Goal: Task Accomplishment & Management: Use online tool/utility

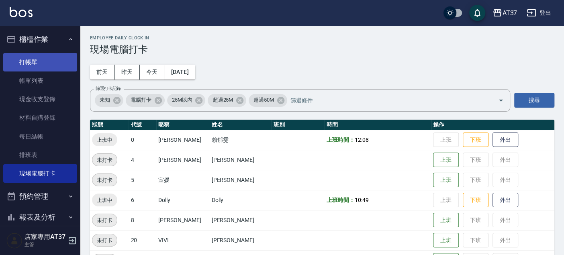
click at [43, 61] on link "打帳單" at bounding box center [40, 62] width 74 height 18
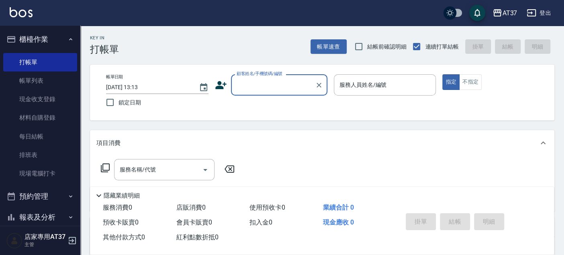
click at [226, 81] on icon at bounding box center [221, 85] width 12 height 12
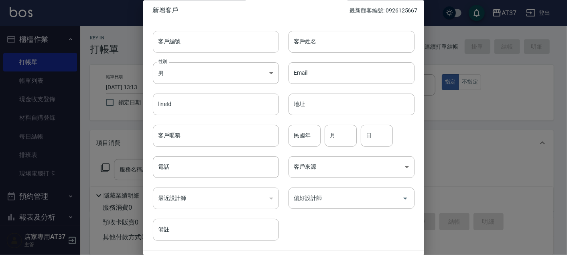
click at [200, 36] on input "客戶編號" at bounding box center [216, 42] width 126 height 22
type input "0982324228"
click at [255, 74] on body "AT37 登出 櫃檯作業 打帳單 帳單列表 現金收支登錄 材料自購登錄 每日結帳 排班表 現場電腦打卡 預約管理 預約管理 單日預約紀錄 單週預約紀錄 報表及…" at bounding box center [283, 195] width 567 height 390
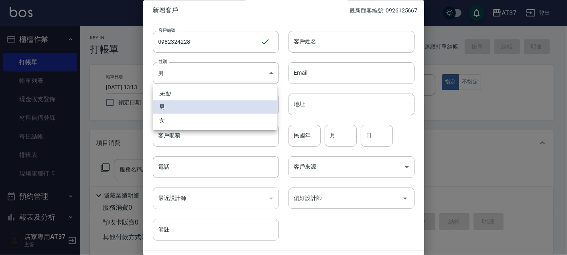
click at [229, 126] on li "女" at bounding box center [215, 120] width 124 height 13
type input "[DEMOGRAPHIC_DATA]"
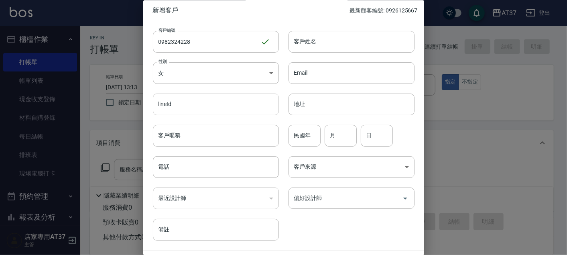
click at [249, 105] on input "lineId" at bounding box center [216, 105] width 126 height 22
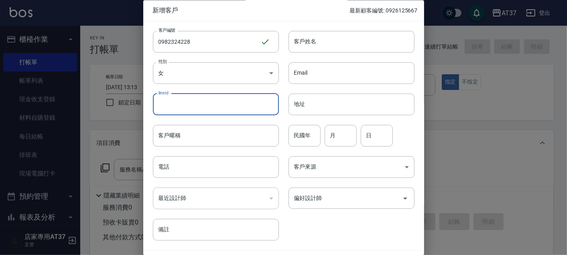
click at [217, 97] on input "lineId" at bounding box center [216, 105] width 126 height 22
click at [254, 171] on input "電話" at bounding box center [216, 168] width 126 height 22
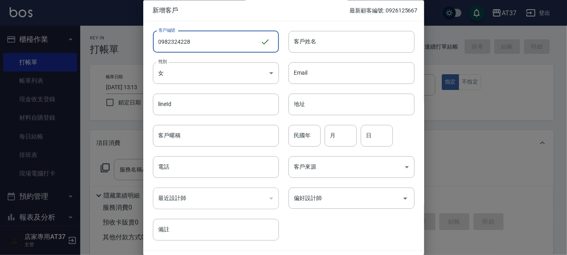
drag, startPoint x: 199, startPoint y: 40, endPoint x: 167, endPoint y: 52, distance: 33.8
click at [145, 59] on div "客戶編號 0982324228 ​ 客戶編號 客戶姓名 客戶姓名 性別 女 [DEMOGRAPHIC_DATA] 性別 Email Email lineId …" at bounding box center [278, 131] width 271 height 220
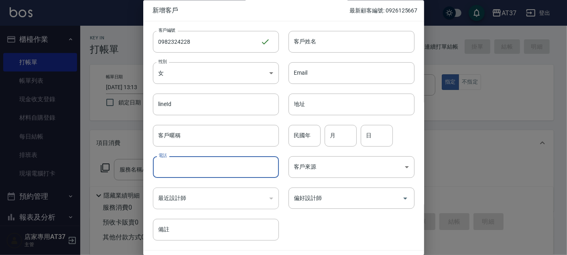
paste input "0982324228"
type input "0982324228"
click at [330, 40] on input "客戶姓名" at bounding box center [352, 42] width 126 height 22
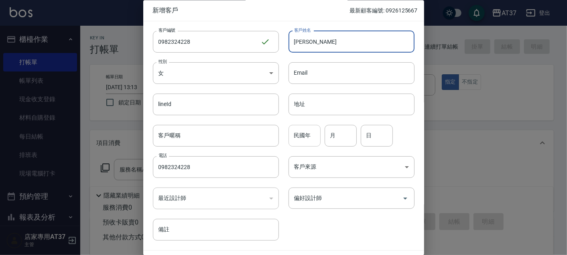
type input "[PERSON_NAME]"
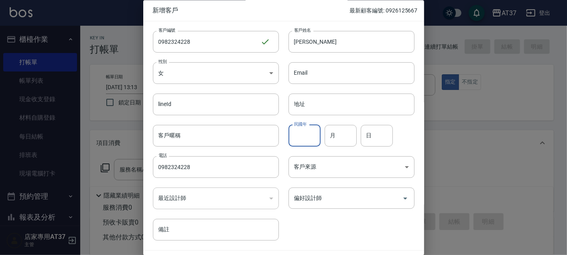
click at [314, 137] on input "民國年" at bounding box center [305, 136] width 32 height 22
type input "6"
type input "26"
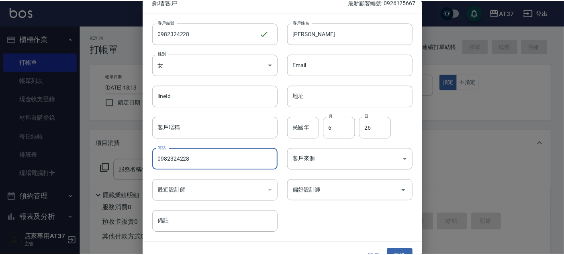
scroll to position [23, 0]
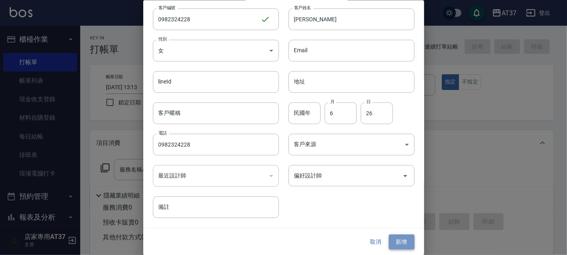
click at [398, 240] on button "新增" at bounding box center [402, 241] width 26 height 15
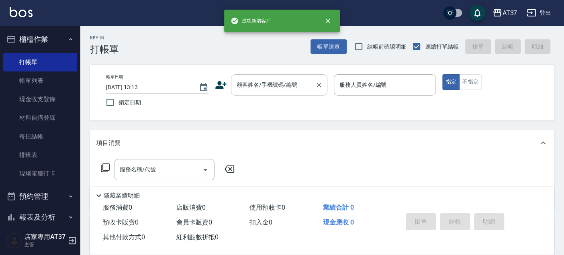
click at [285, 87] on div "顧客姓名/手機號碼/編號 顧客姓名/手機號碼/編號" at bounding box center [279, 84] width 96 height 21
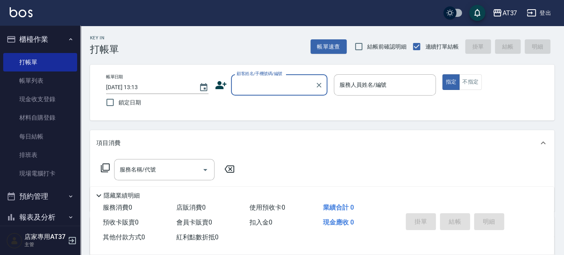
paste input "0982324228"
click at [303, 108] on li "[PERSON_NAME]/0982324228/0982324228" at bounding box center [279, 105] width 96 height 13
type input "[PERSON_NAME]/0982324228/0982324228"
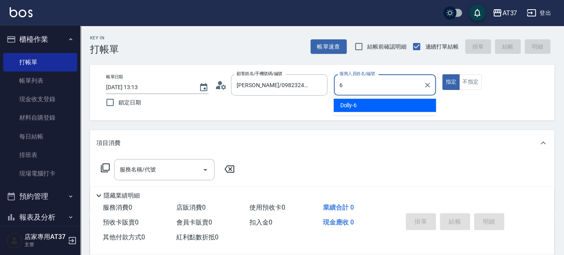
type input "Dolly-6"
type button "true"
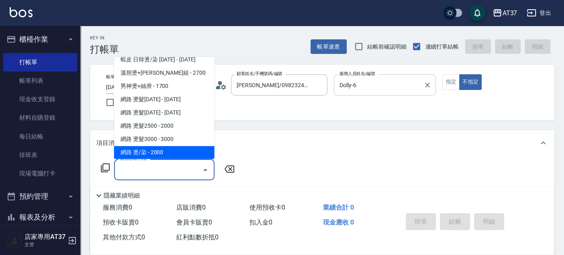
scroll to position [691, 0]
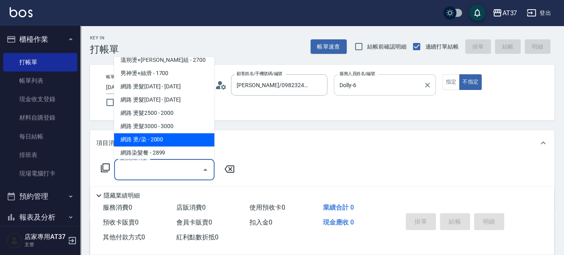
type input "網路 燙/染(335)"
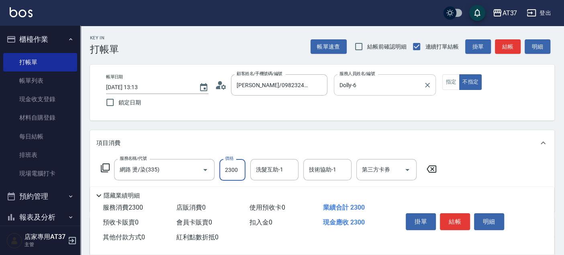
type input "2300"
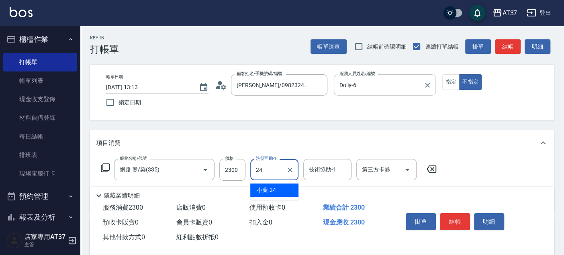
type input "小葉-24"
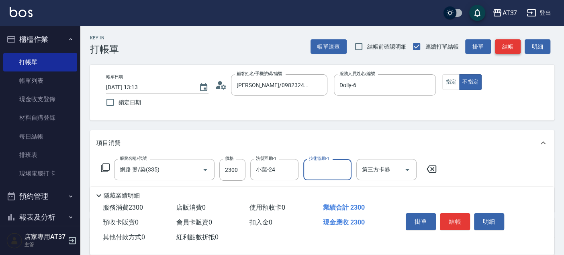
click at [504, 40] on button "結帳" at bounding box center [508, 46] width 26 height 15
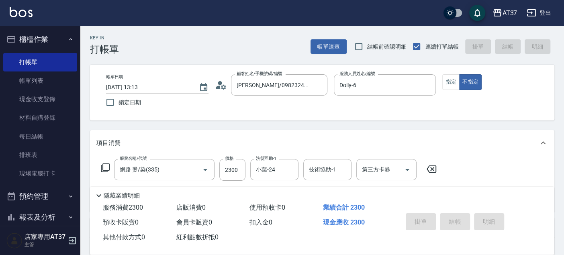
type input "[DATE] 13:16"
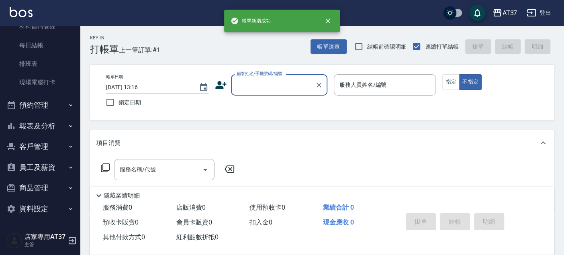
scroll to position [93, 0]
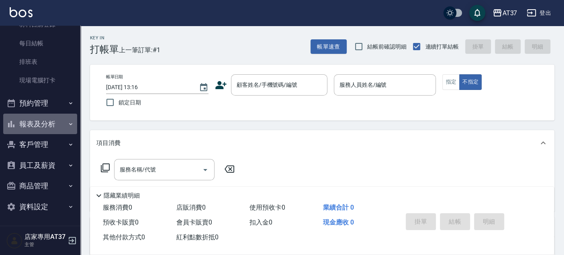
click at [45, 125] on button "報表及分析" at bounding box center [40, 124] width 74 height 21
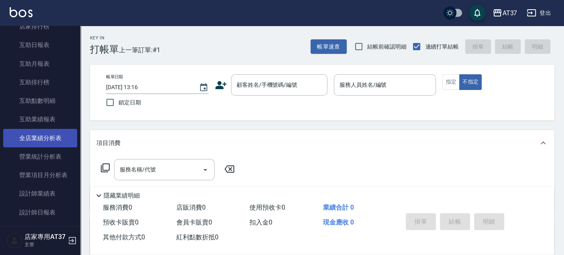
scroll to position [316, 0]
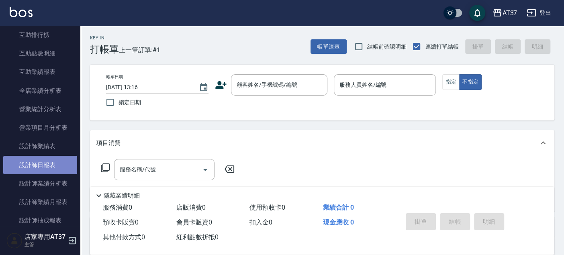
click at [48, 163] on link "設計師日報表" at bounding box center [40, 165] width 74 height 18
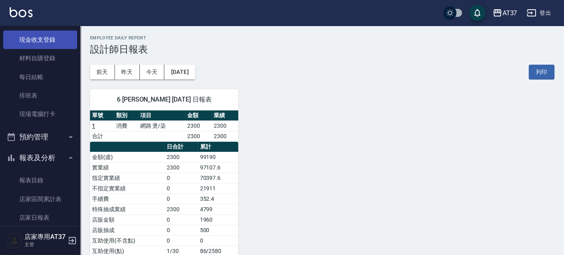
scroll to position [4, 0]
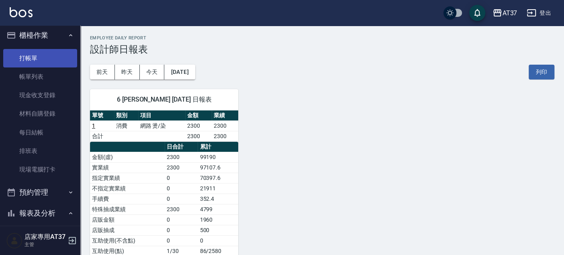
click at [21, 52] on link "打帳單" at bounding box center [40, 58] width 74 height 18
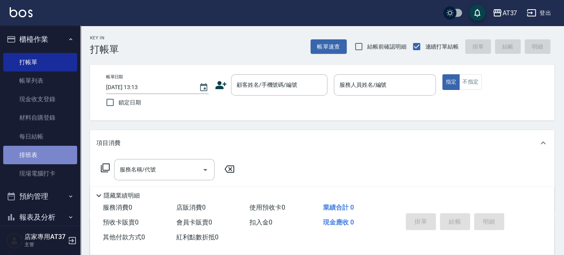
click at [45, 155] on link "排班表" at bounding box center [40, 155] width 74 height 18
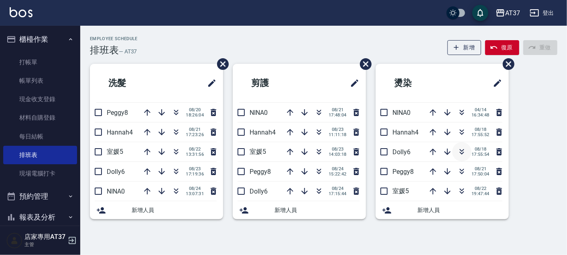
click at [462, 147] on icon "button" at bounding box center [462, 152] width 10 height 10
